Goal: Task Accomplishment & Management: Manage account settings

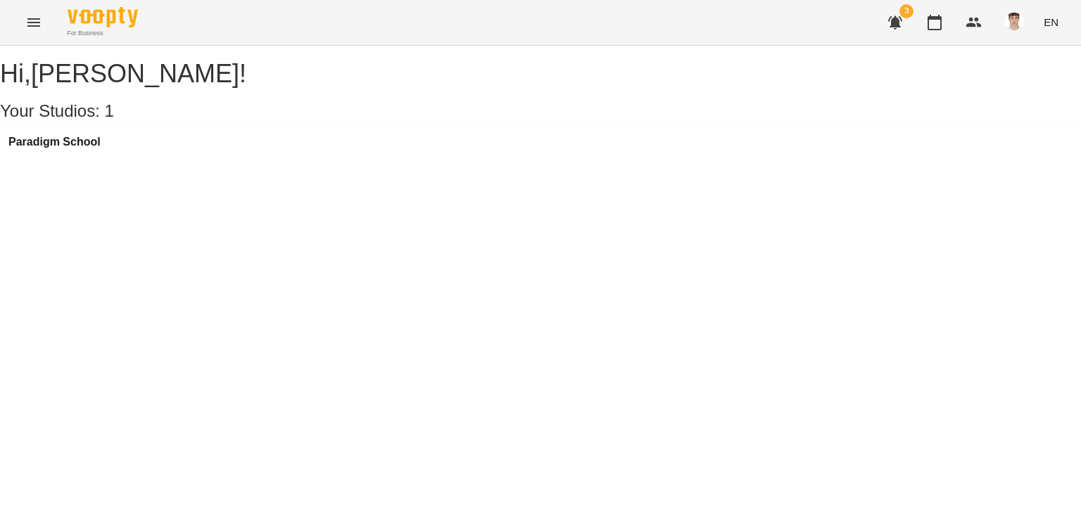
click at [87, 147] on div "Paradigm School" at bounding box center [540, 146] width 1081 height 38
click at [85, 148] on h3 "Paradigm School" at bounding box center [54, 142] width 92 height 13
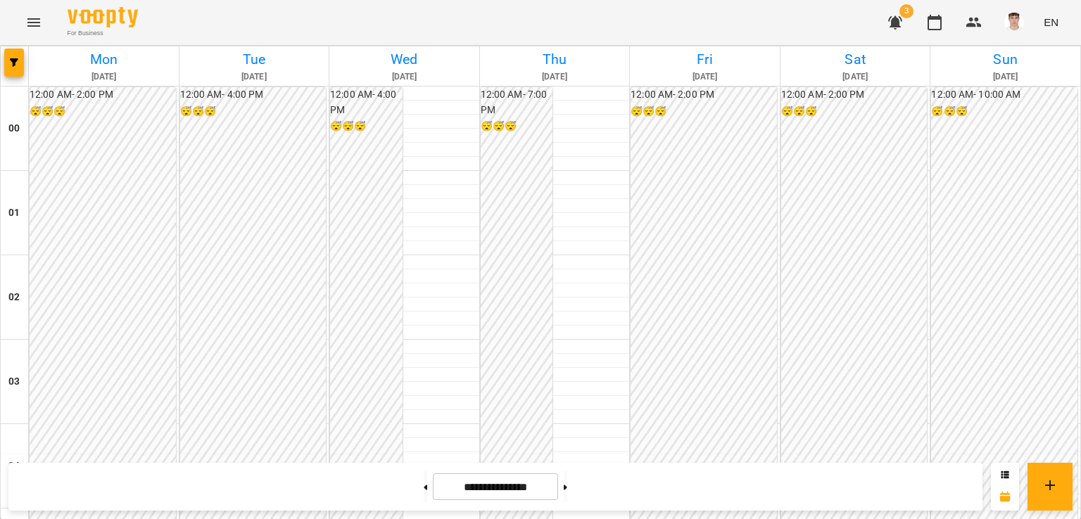
scroll to position [672, 0]
click at [567, 492] on button at bounding box center [566, 486] width 4 height 31
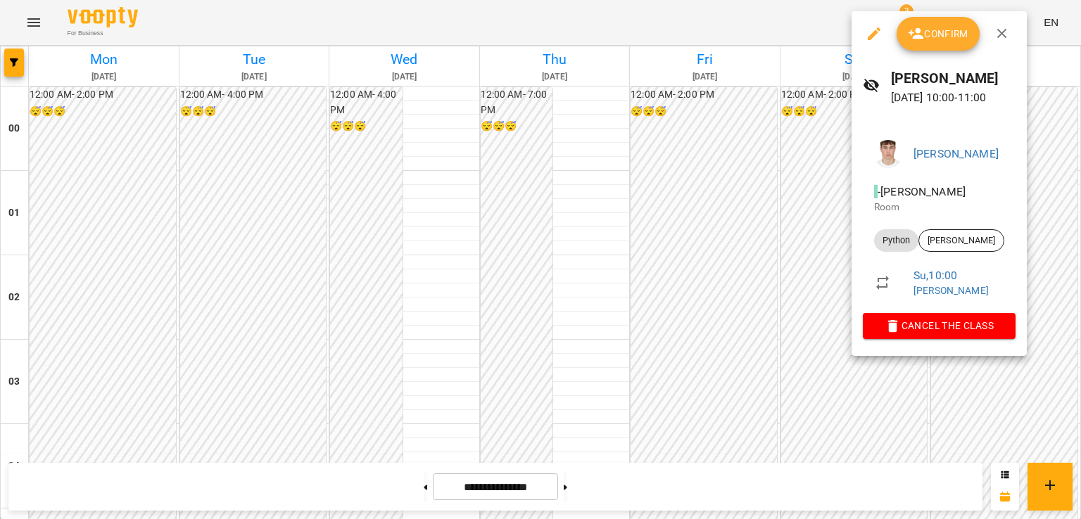
click at [721, 158] on div at bounding box center [540, 259] width 1081 height 519
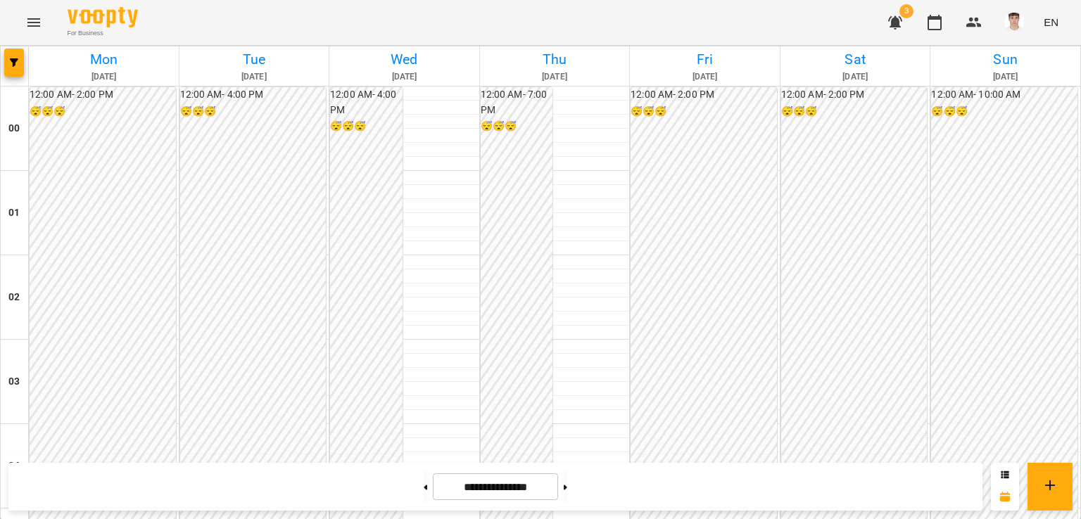
scroll to position [1587, 0]
click at [424, 488] on icon at bounding box center [426, 488] width 4 height 6
type input "**********"
